Goal: Task Accomplishment & Management: Complete application form

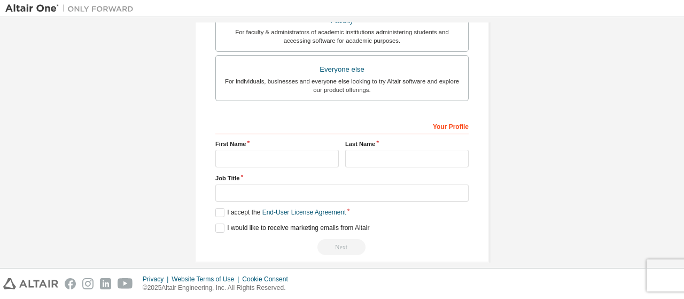
scroll to position [323, 0]
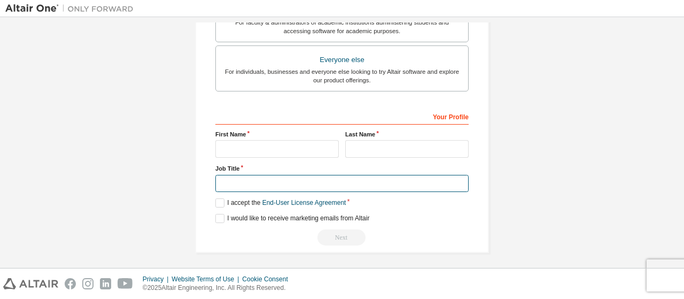
click at [404, 176] on input "text" at bounding box center [341, 184] width 253 height 18
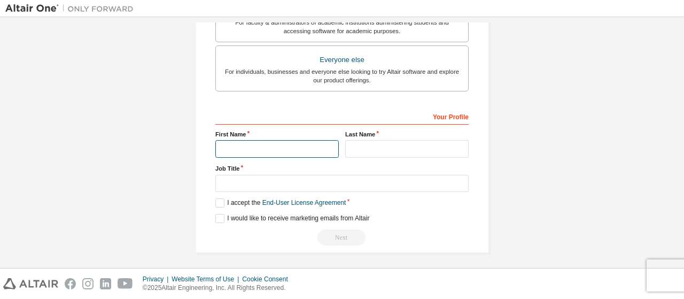
click at [310, 148] on input "text" at bounding box center [276, 149] width 123 height 18
click at [222, 201] on label "I accept the End-User License Agreement" at bounding box center [280, 202] width 130 height 9
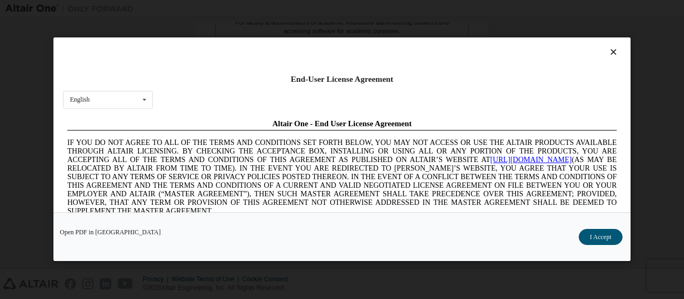
scroll to position [0, 0]
click at [610, 52] on icon at bounding box center [613, 53] width 11 height 10
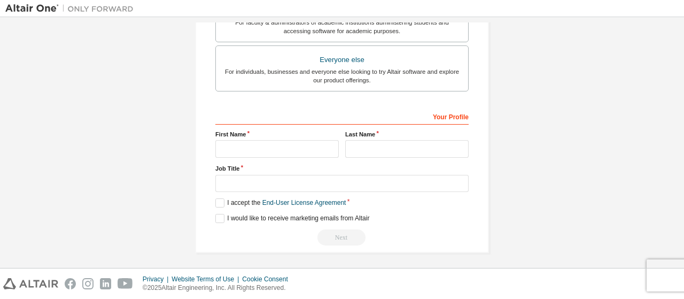
click at [680, 179] on div "Create an Altair One Account For Free Trials, Licenses, Downloads, Learning & D…" at bounding box center [342, 142] width 684 height 251
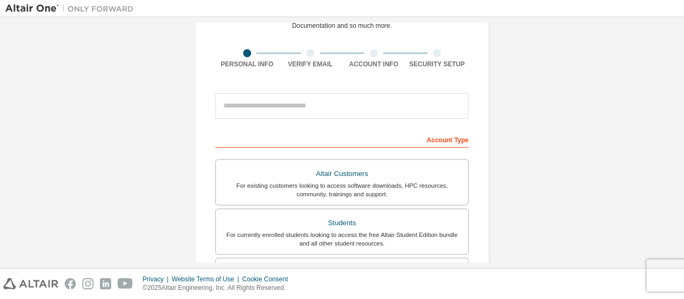
scroll to position [323, 0]
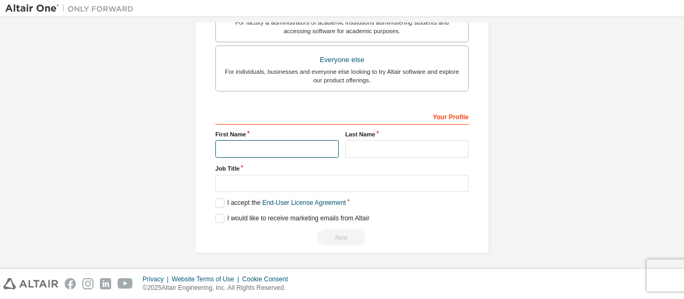
click at [289, 150] on input "text" at bounding box center [276, 149] width 123 height 18
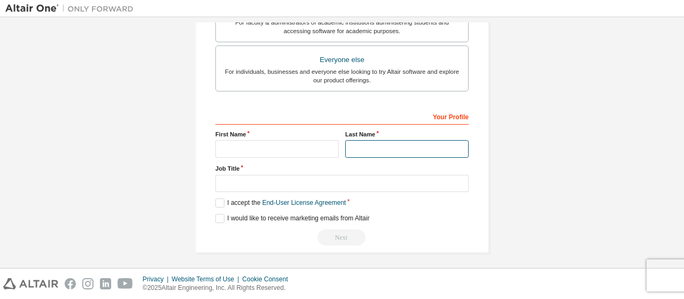
click at [352, 142] on input "text" at bounding box center [406, 149] width 123 height 18
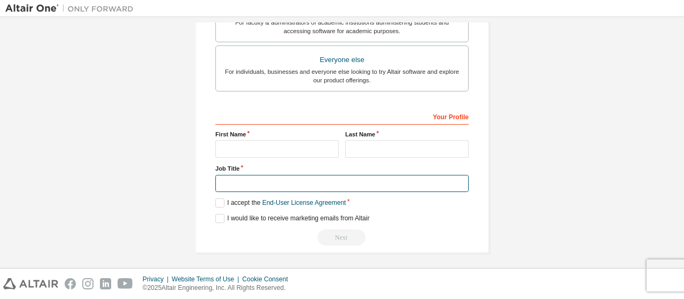
click at [340, 186] on input "text" at bounding box center [341, 184] width 253 height 18
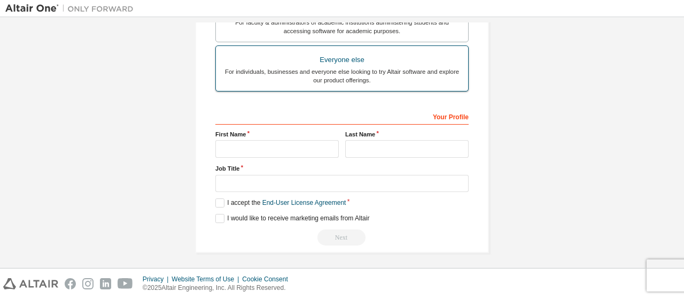
click at [425, 69] on div "For individuals, businesses and everyone else looking to try Altair software an…" at bounding box center [341, 75] width 239 height 17
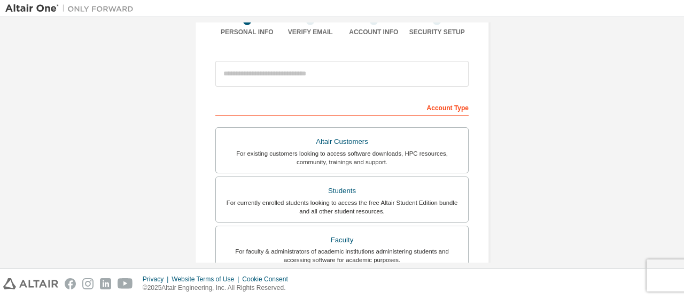
scroll to position [109, 0]
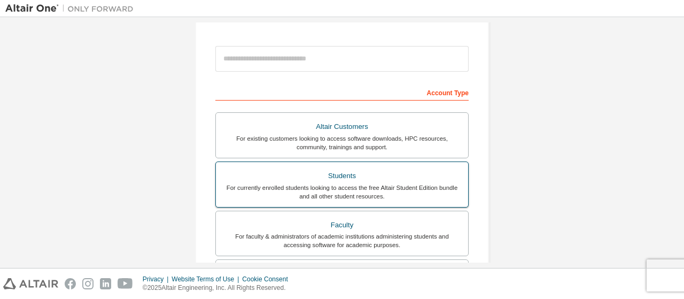
click at [383, 169] on div "Students" at bounding box center [341, 175] width 239 height 15
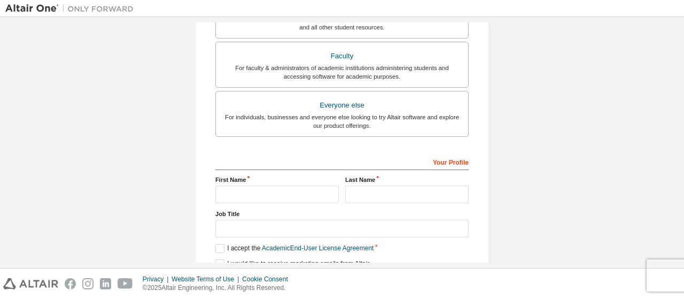
scroll to position [351, 0]
